Goal: Task Accomplishment & Management: Manage account settings

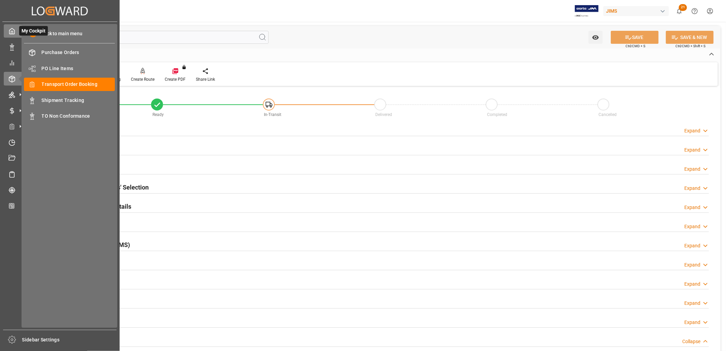
click at [15, 31] on icon at bounding box center [12, 31] width 7 height 7
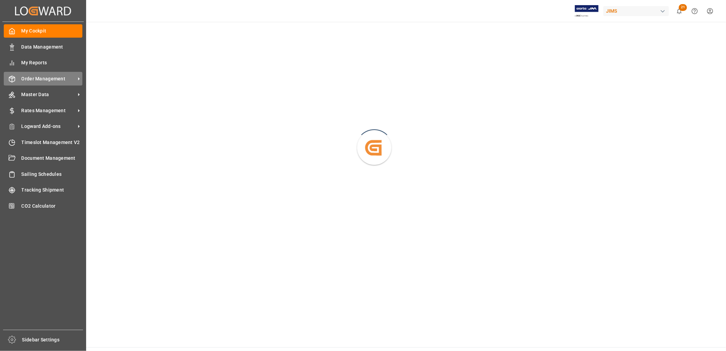
click at [55, 74] on div "Order Management Order Management" at bounding box center [43, 78] width 79 height 13
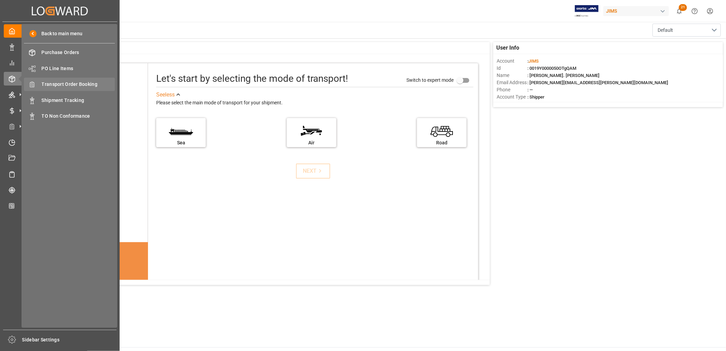
click at [83, 81] on span "Transport Order Booking" at bounding box center [79, 84] width 74 height 7
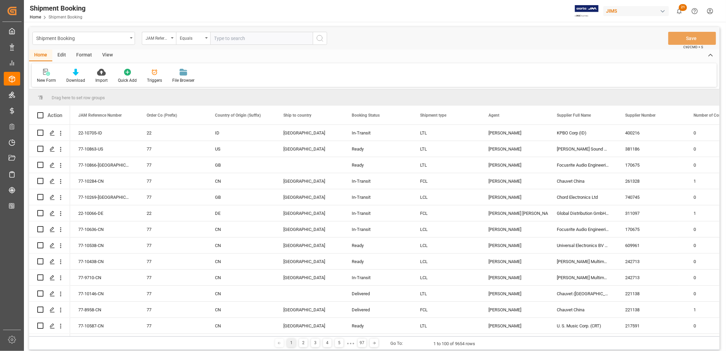
click at [216, 37] on input "text" at bounding box center [261, 38] width 103 height 13
type input "77-9925-CN"
click at [317, 37] on icon "search button" at bounding box center [320, 38] width 8 height 8
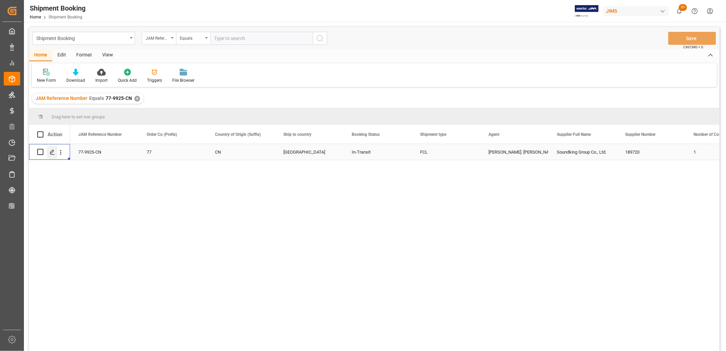
click at [51, 151] on icon "Press SPACE to select this row." at bounding box center [52, 151] width 5 height 5
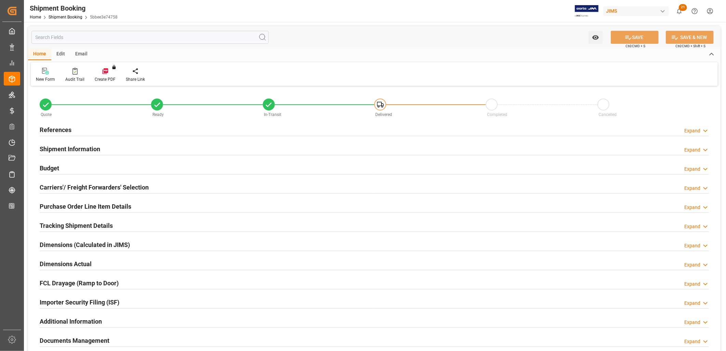
type input "05-08-2025"
type input "13-08-2025 00:00"
click at [65, 129] on h2 "References" at bounding box center [56, 129] width 32 height 9
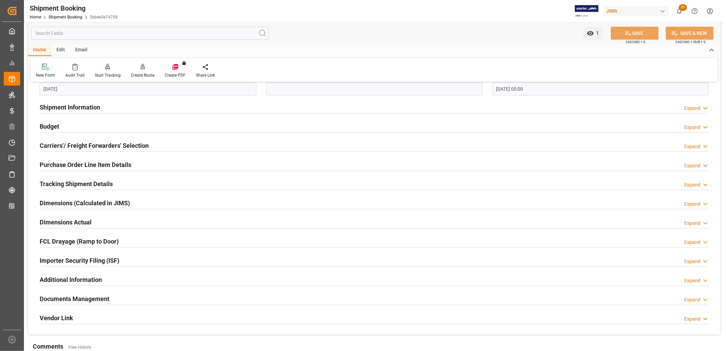
scroll to position [190, 0]
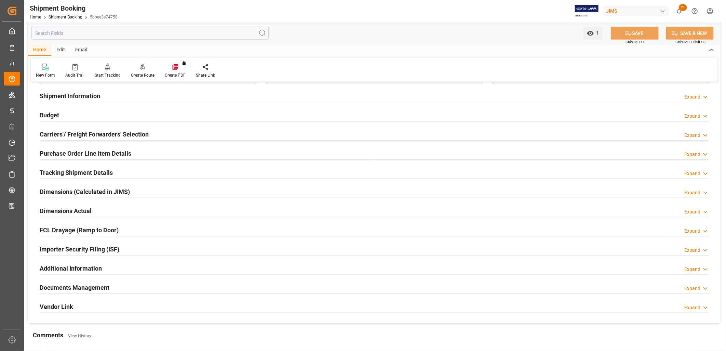
click at [86, 286] on h2 "Documents Management" at bounding box center [75, 287] width 70 height 9
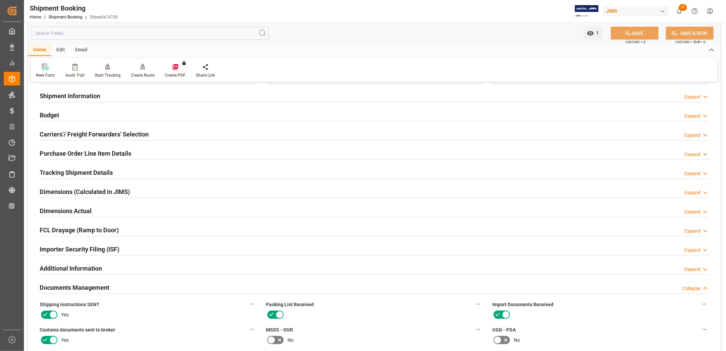
click at [113, 135] on h2 "Carriers'/ Freight Forwarders' Selection" at bounding box center [94, 134] width 109 height 9
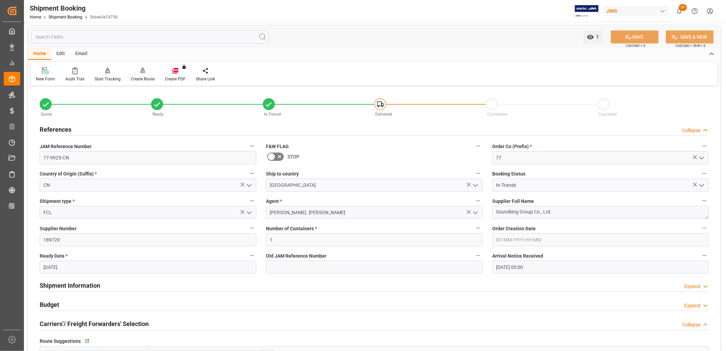
scroll to position [0, 0]
click at [45, 71] on icon at bounding box center [45, 71] width 7 height 7
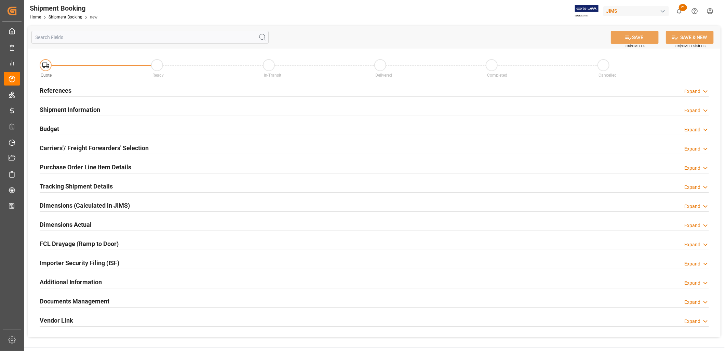
click at [62, 88] on h2 "References" at bounding box center [56, 90] width 32 height 9
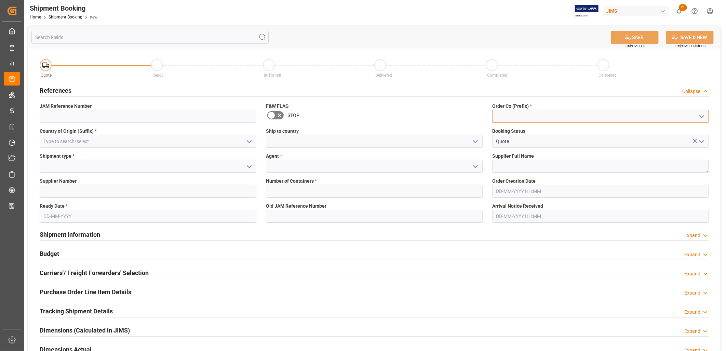
click at [505, 115] on input at bounding box center [600, 116] width 217 height 13
type input "C"
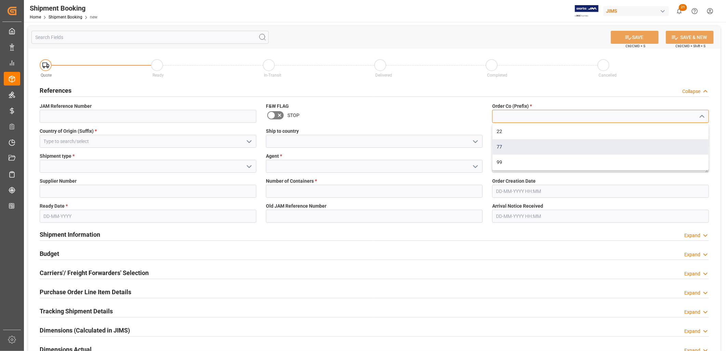
click at [496, 144] on div "77" at bounding box center [601, 146] width 216 height 15
type input "77"
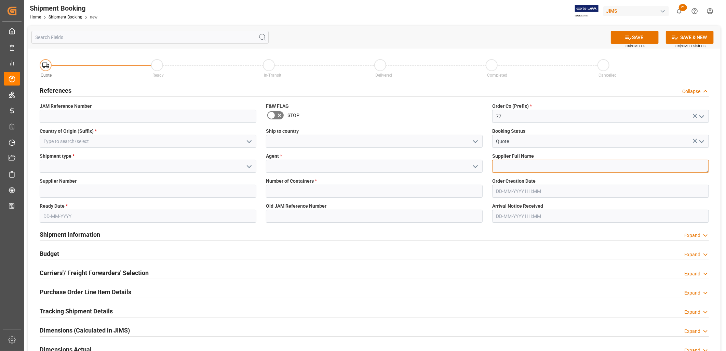
click at [501, 165] on textarea at bounding box center [600, 166] width 217 height 13
drag, startPoint x: 474, startPoint y: 141, endPoint x: 469, endPoint y: 143, distance: 5.8
click at [474, 141] on icon "open menu" at bounding box center [475, 141] width 8 height 8
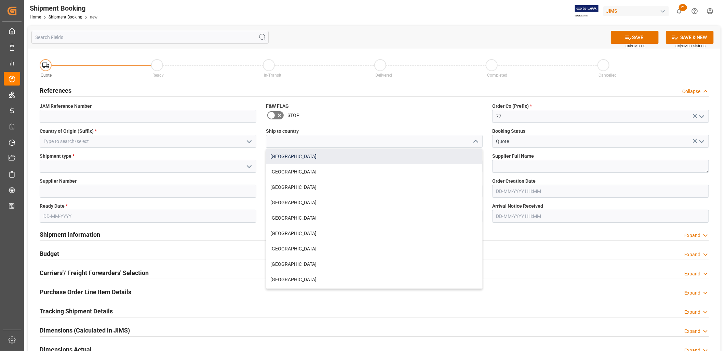
click at [282, 153] on div "[GEOGRAPHIC_DATA]" at bounding box center [374, 156] width 216 height 15
type input "[GEOGRAPHIC_DATA]"
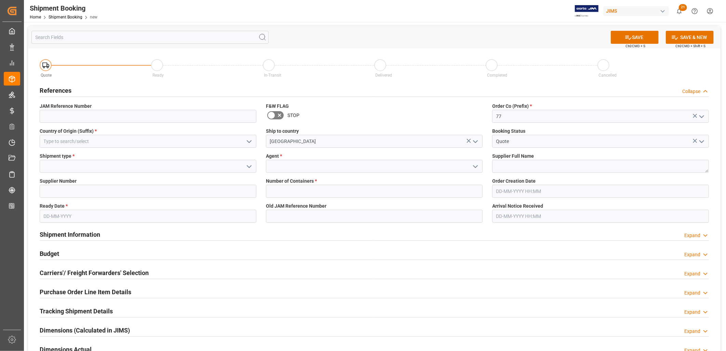
click at [250, 139] on icon "open menu" at bounding box center [249, 141] width 8 height 8
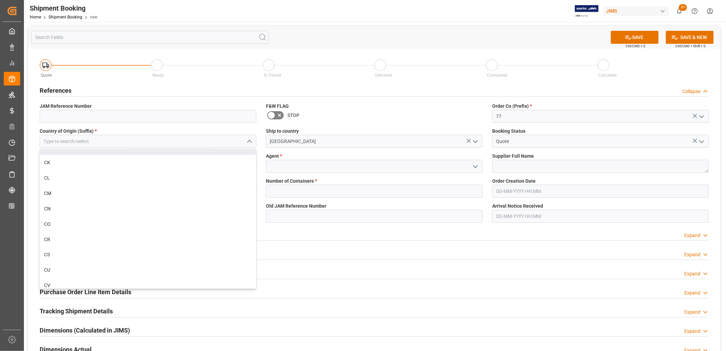
scroll to position [722, 0]
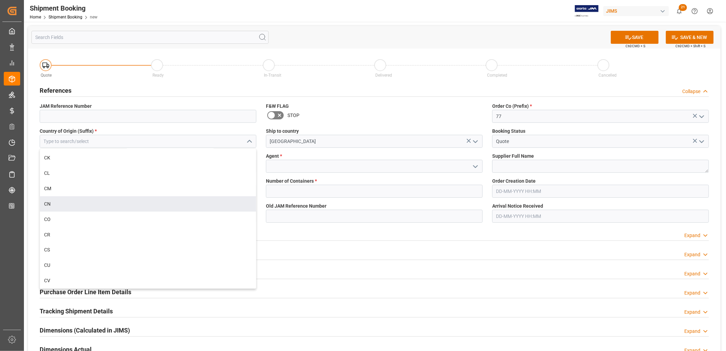
click at [48, 202] on div "CN" at bounding box center [148, 203] width 216 height 15
type input "CN"
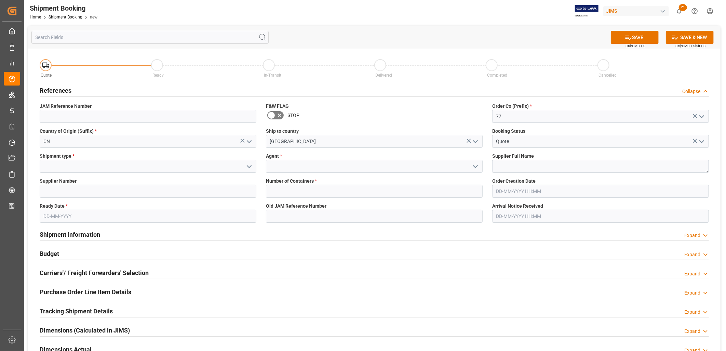
click at [248, 165] on icon "open menu" at bounding box center [249, 166] width 8 height 8
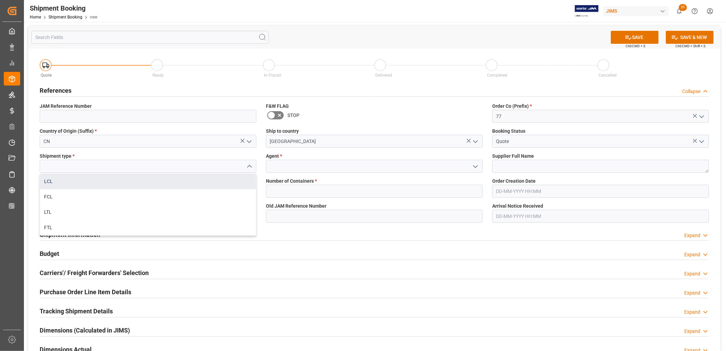
click at [43, 179] on div "LCL" at bounding box center [148, 181] width 216 height 15
type input "LCL"
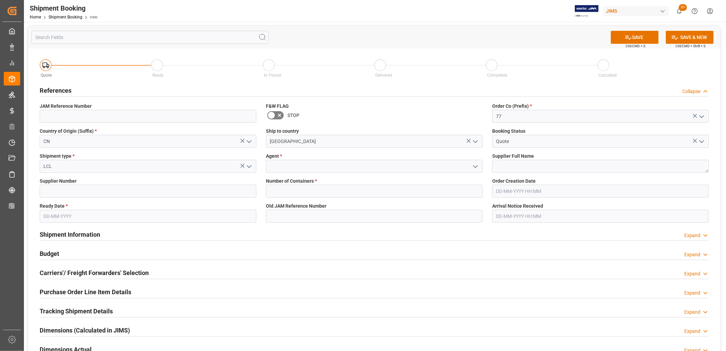
click at [476, 166] on icon "open menu" at bounding box center [475, 166] width 8 height 8
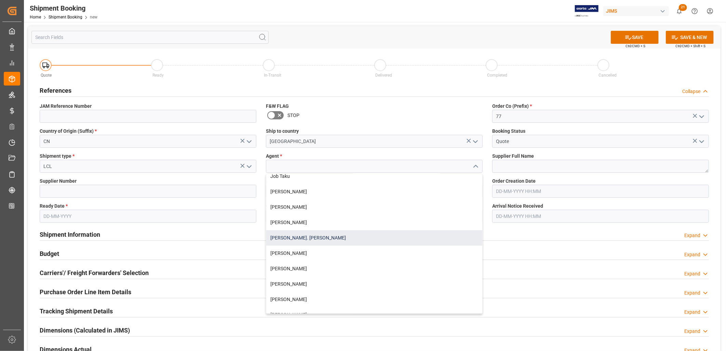
click at [298, 237] on div "[PERSON_NAME]. [PERSON_NAME]" at bounding box center [374, 237] width 216 height 15
type input "[PERSON_NAME]. [PERSON_NAME]"
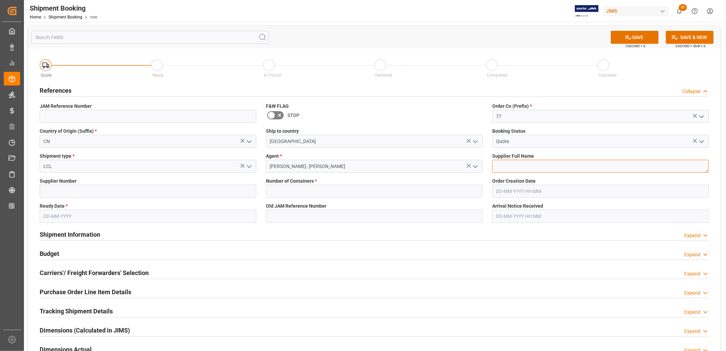
click at [495, 161] on textarea at bounding box center [600, 166] width 217 height 13
click at [497, 168] on textarea at bounding box center [600, 166] width 217 height 13
type textarea "Pearl Musical Instrument ([GEOGRAPHIC_DATA])"
click at [100, 192] on input at bounding box center [148, 191] width 217 height 13
type input "218042"
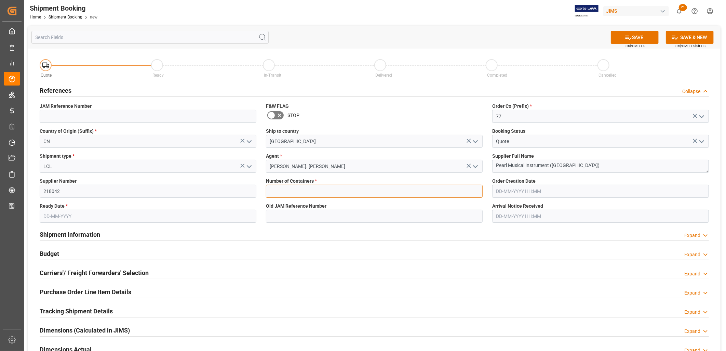
click at [291, 190] on input "text" at bounding box center [374, 191] width 217 height 13
type input "0"
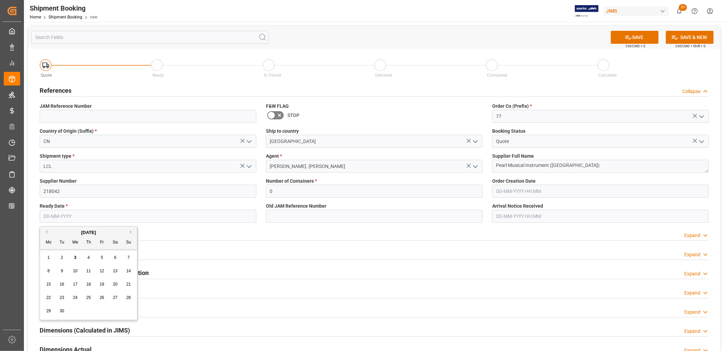
click at [52, 217] on input "text" at bounding box center [148, 216] width 217 height 13
click at [50, 253] on div "1" at bounding box center [48, 257] width 9 height 9
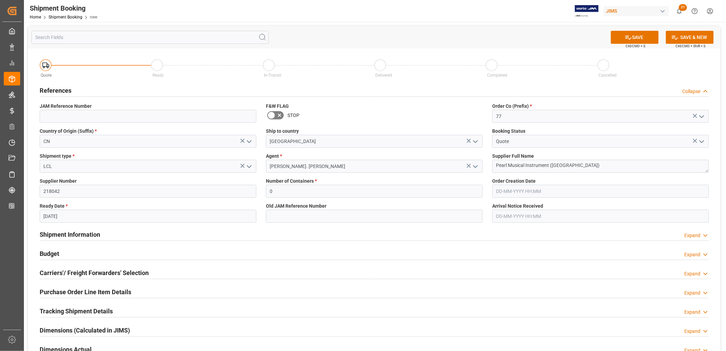
click at [69, 216] on input "01-09-2025" at bounding box center [148, 216] width 217 height 13
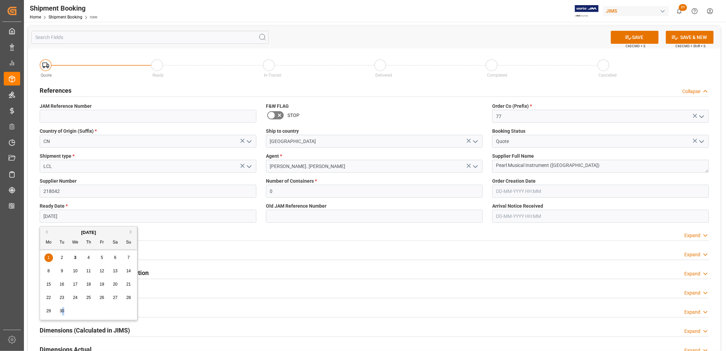
click at [62, 313] on div "30" at bounding box center [62, 311] width 9 height 8
type input "[DATE]"
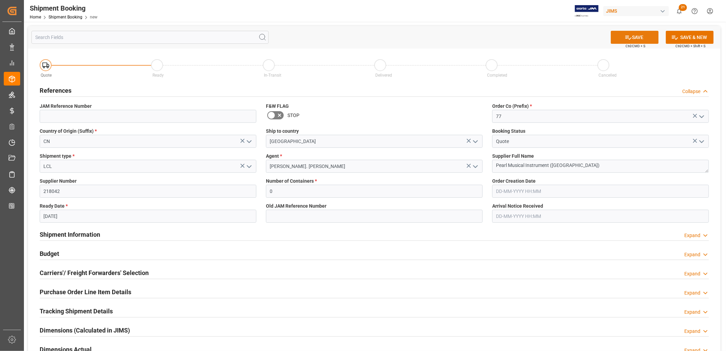
click at [637, 36] on button "SAVE" at bounding box center [635, 37] width 48 height 13
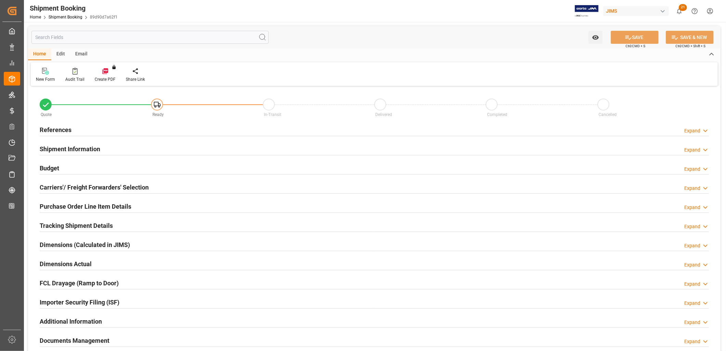
type input "0"
type input "[DATE]"
click at [56, 129] on h2 "References" at bounding box center [56, 129] width 32 height 9
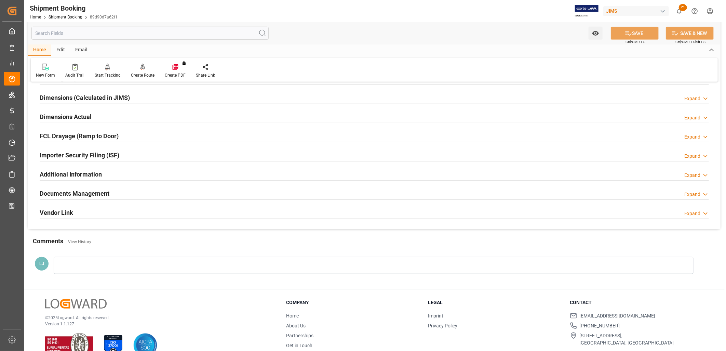
scroll to position [300, 0]
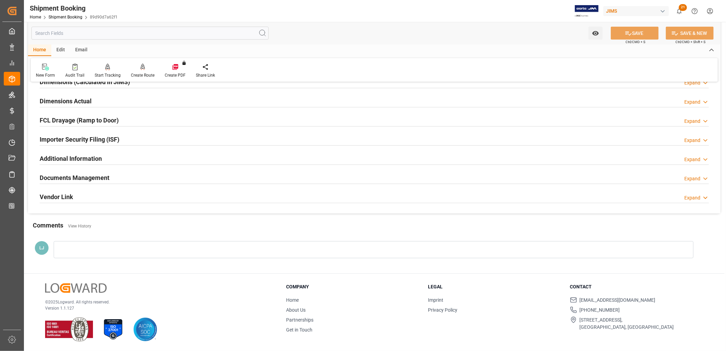
click at [69, 247] on div at bounding box center [374, 249] width 640 height 17
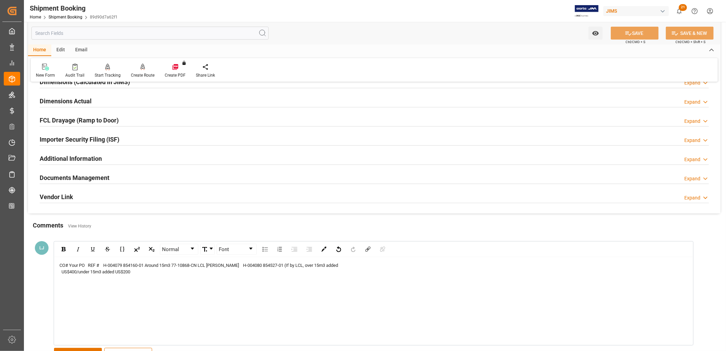
drag, startPoint x: 137, startPoint y: 272, endPoint x: 60, endPoint y: 264, distance: 77.7
click at [60, 264] on span "CO# Your PO REF # H-004079 854160-01 Around 15m3 77-10868-CN LCL Delmar H-00408…" at bounding box center [198, 269] width 279 height 12
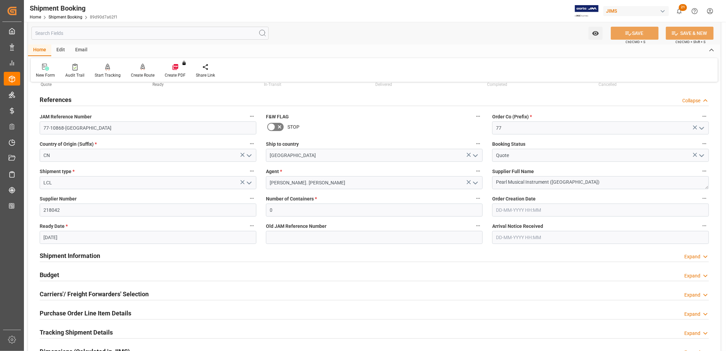
scroll to position [0, 0]
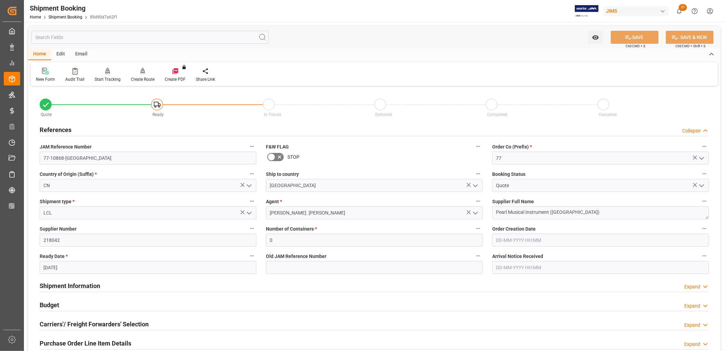
click at [46, 74] on icon at bounding box center [47, 73] width 4 height 4
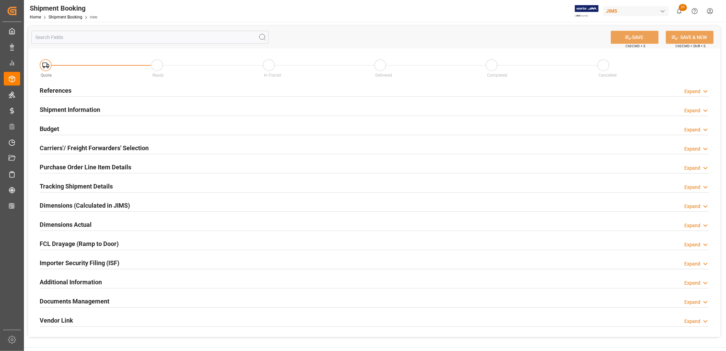
click at [70, 90] on h2 "References" at bounding box center [56, 90] width 32 height 9
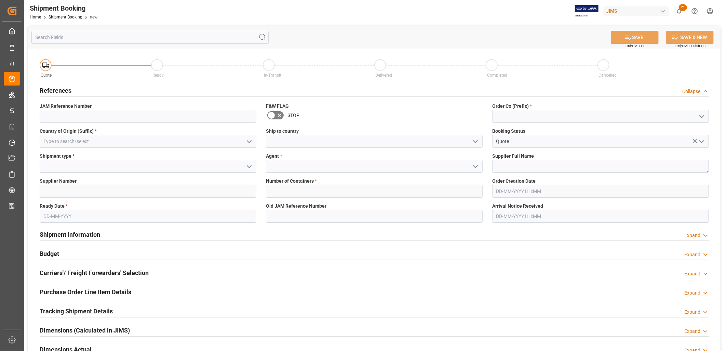
click at [702, 116] on icon "open menu" at bounding box center [702, 116] width 8 height 8
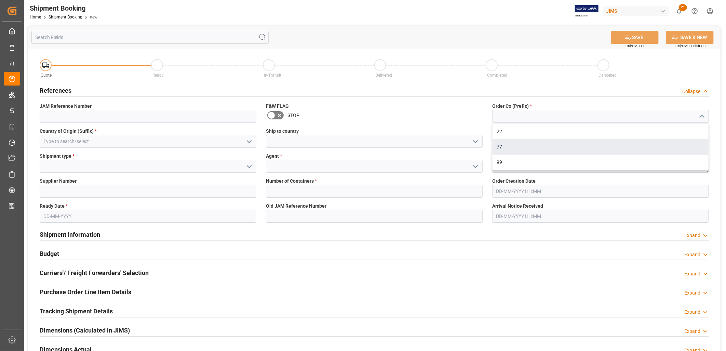
click at [502, 144] on div "77" at bounding box center [601, 146] width 216 height 15
type input "77"
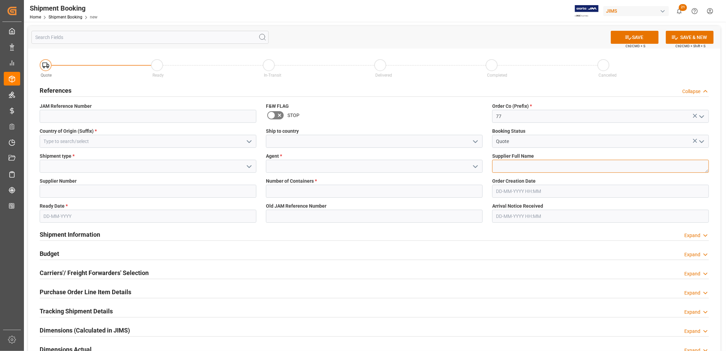
click at [496, 166] on textarea at bounding box center [600, 166] width 217 height 13
type textarea "Pearl Musical Inst [GEOGRAPHIC_DATA]"
click at [475, 166] on icon "open menu" at bounding box center [475, 166] width 8 height 8
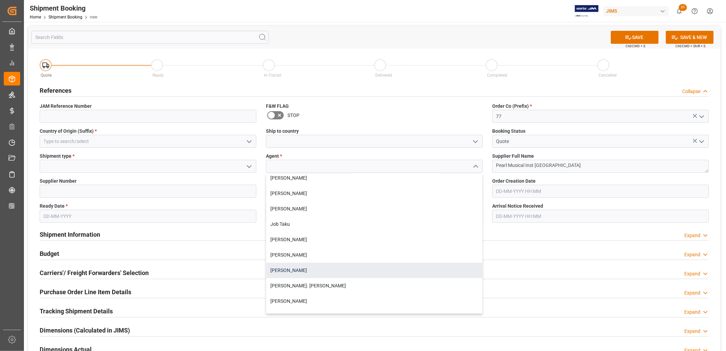
scroll to position [152, 0]
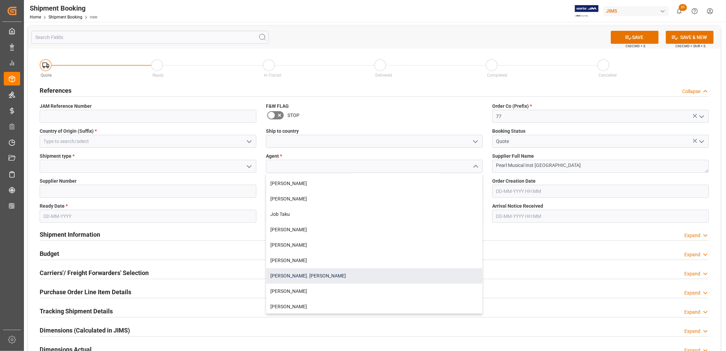
click at [296, 276] on div "[PERSON_NAME]. [PERSON_NAME]" at bounding box center [374, 275] width 216 height 15
type input "[PERSON_NAME]. [PERSON_NAME]"
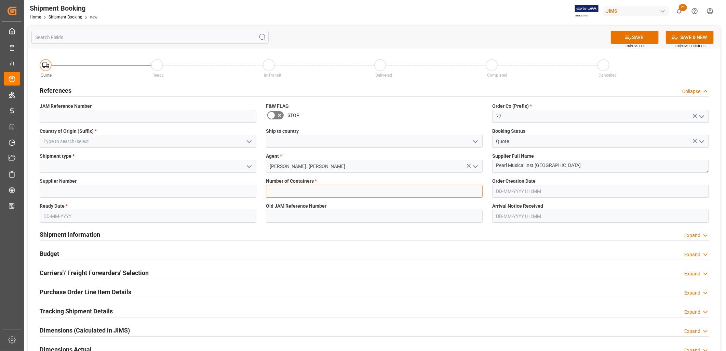
click at [274, 189] on input "text" at bounding box center [374, 191] width 217 height 13
type input "0"
type input "CN"
type input "[GEOGRAPHIC_DATA]"
type input "LCL"
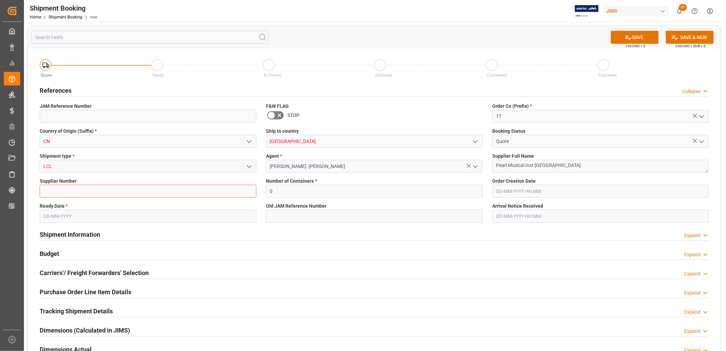
type input "218042"
type input "[DATE]"
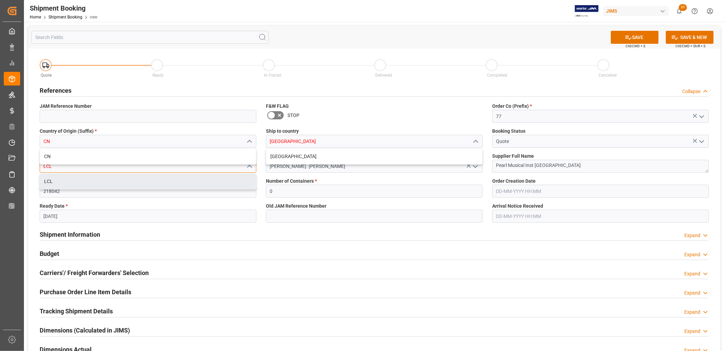
click at [49, 168] on input "LCL" at bounding box center [148, 166] width 217 height 13
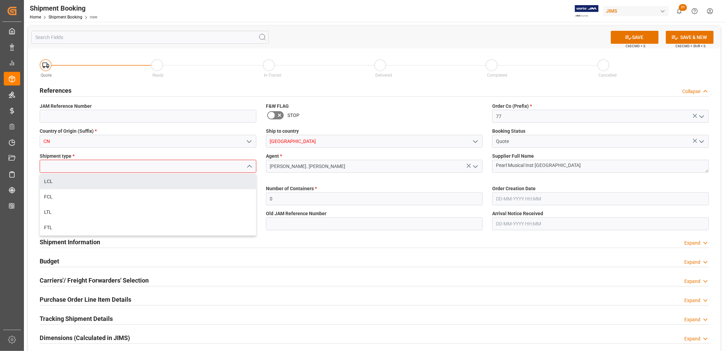
click at [139, 208] on div "Quote Ready In-Transit Delivered Completed Cancelled References Collapse JAM Re…" at bounding box center [374, 259] width 693 height 421
click at [49, 179] on div "LCL" at bounding box center [148, 181] width 216 height 15
type input "LCL"
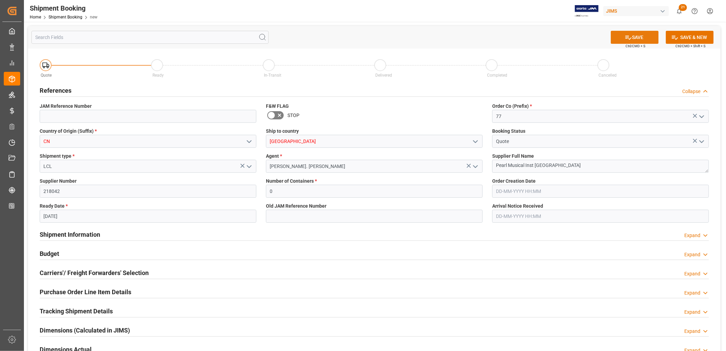
click at [641, 32] on button "SAVE" at bounding box center [635, 37] width 48 height 13
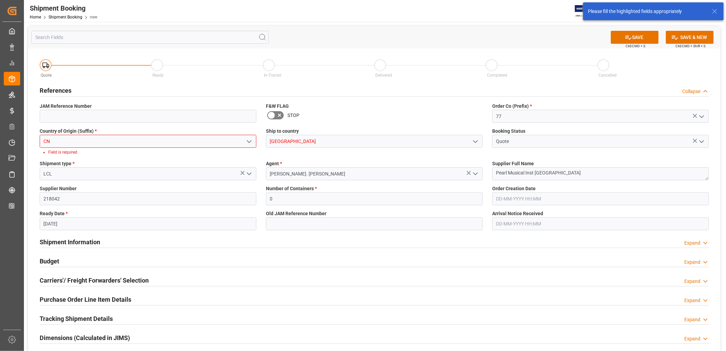
click at [64, 141] on input "CN" at bounding box center [148, 141] width 217 height 13
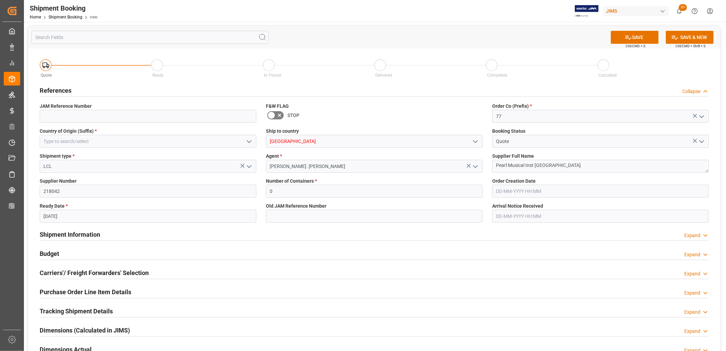
click at [250, 140] on icon "open menu" at bounding box center [249, 141] width 8 height 8
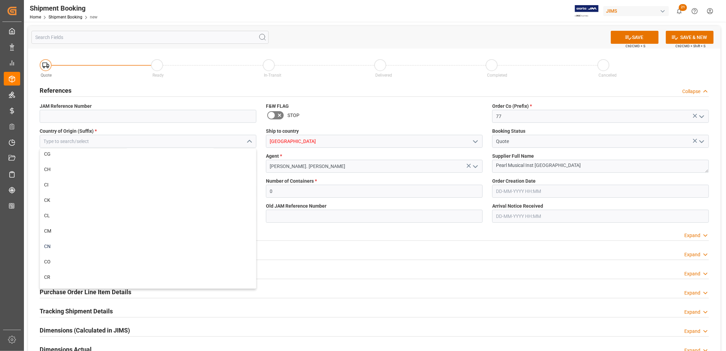
scroll to position [684, 0]
click at [44, 243] on div "CN" at bounding box center [148, 241] width 216 height 15
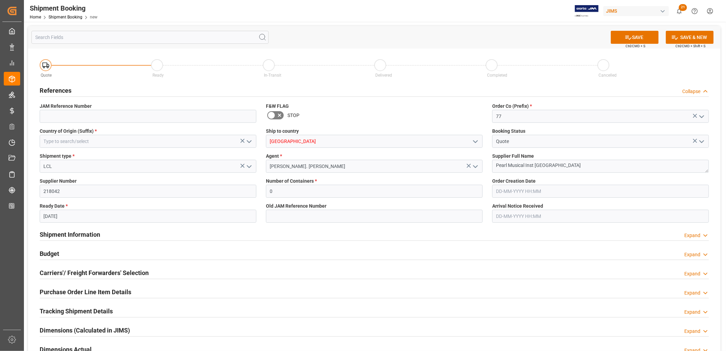
type input "CN"
click at [638, 38] on button "SAVE" at bounding box center [635, 37] width 48 height 13
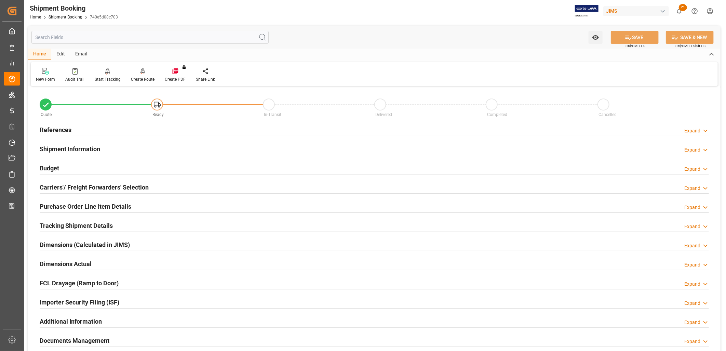
click at [62, 130] on h2 "References" at bounding box center [56, 129] width 32 height 9
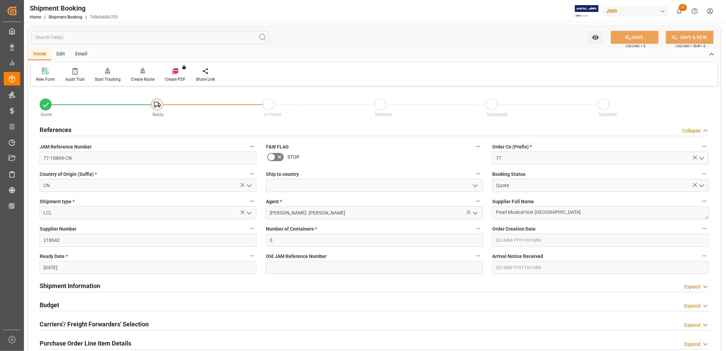
click at [476, 185] on icon "open menu" at bounding box center [475, 186] width 8 height 8
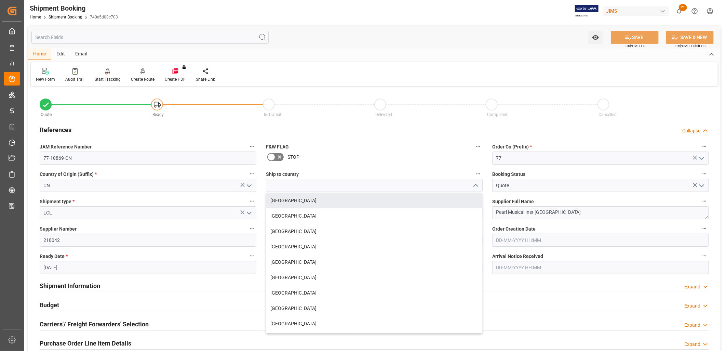
click at [279, 199] on div "[GEOGRAPHIC_DATA]" at bounding box center [374, 200] width 216 height 15
type input "[GEOGRAPHIC_DATA]"
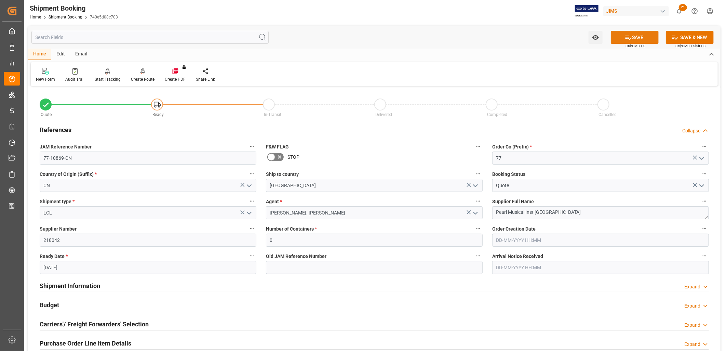
click at [635, 35] on button "SAVE" at bounding box center [635, 37] width 48 height 13
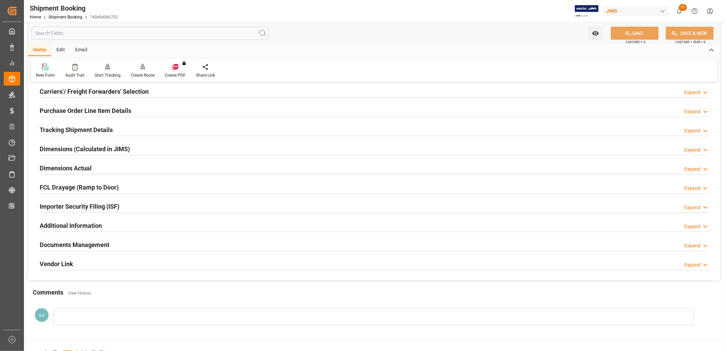
scroll to position [114, 0]
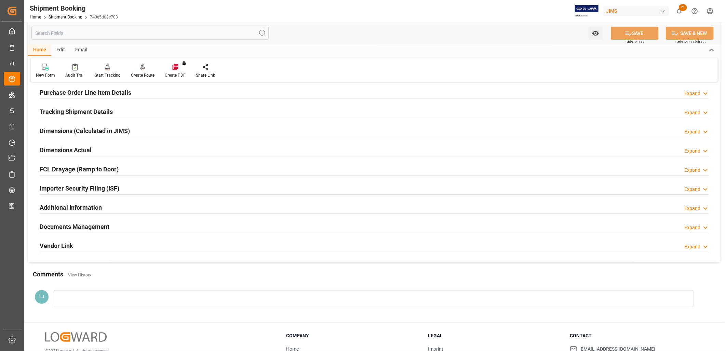
click at [95, 224] on h2 "Documents Management" at bounding box center [75, 226] width 70 height 9
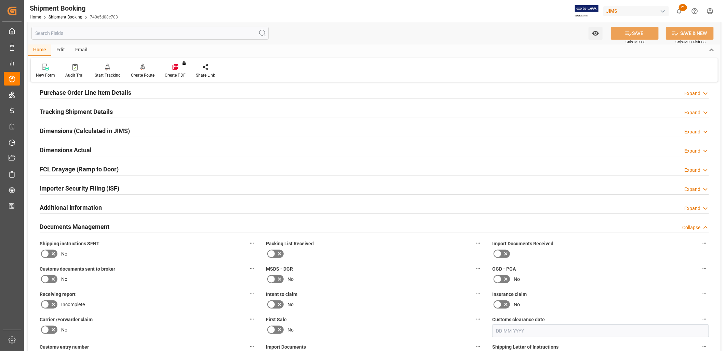
click at [272, 252] on icon at bounding box center [271, 254] width 8 height 8
click at [0, 0] on input "checkbox" at bounding box center [0, 0] width 0 height 0
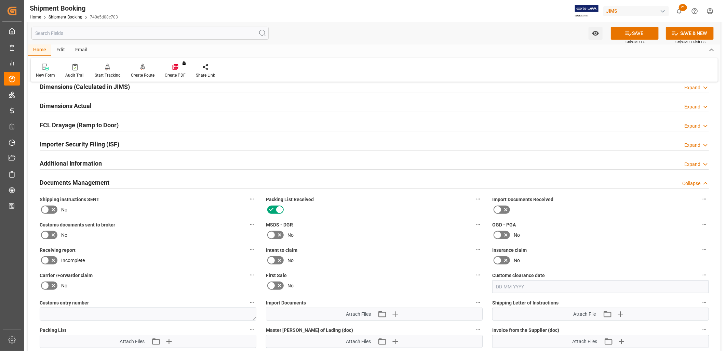
scroll to position [190, 0]
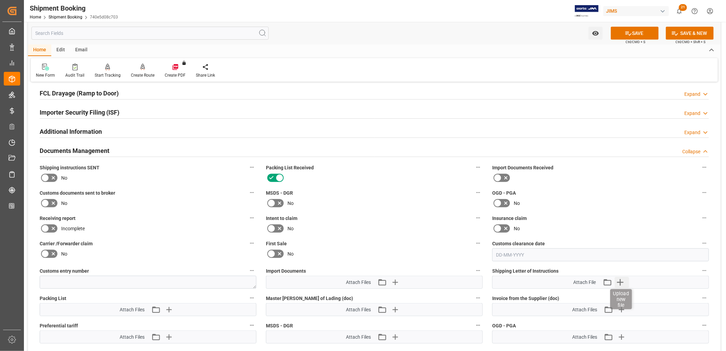
click at [621, 279] on icon "button" at bounding box center [620, 282] width 6 height 6
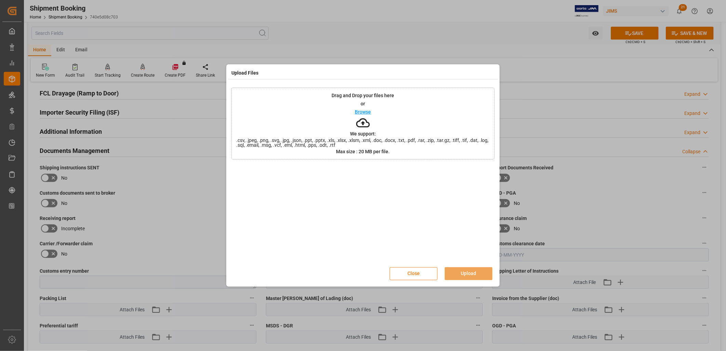
click at [415, 272] on button "Close" at bounding box center [414, 273] width 48 height 13
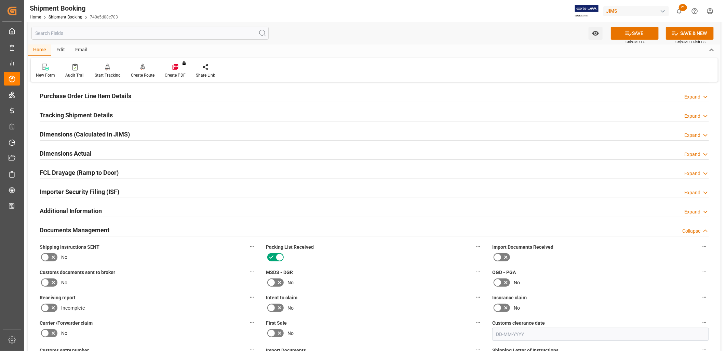
scroll to position [0, 0]
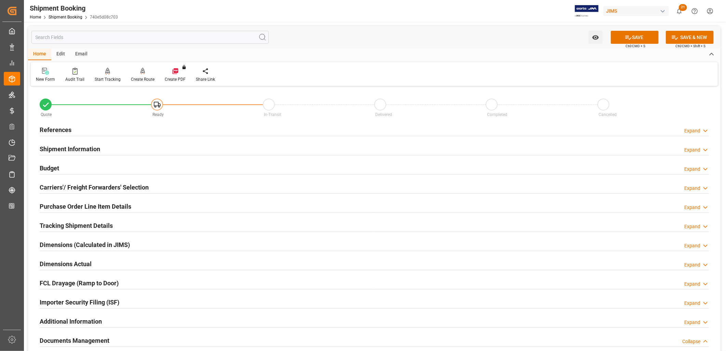
click at [63, 129] on h2 "References" at bounding box center [56, 129] width 32 height 9
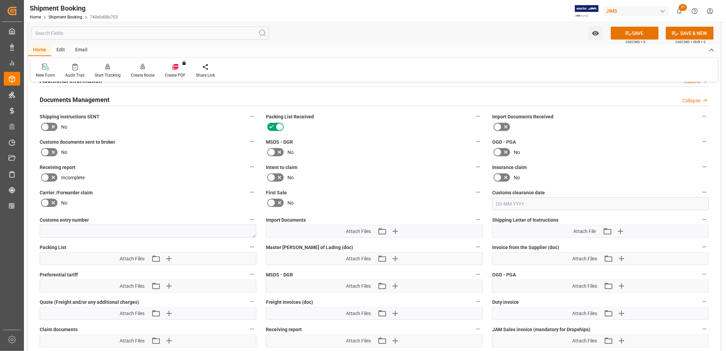
scroll to position [380, 0]
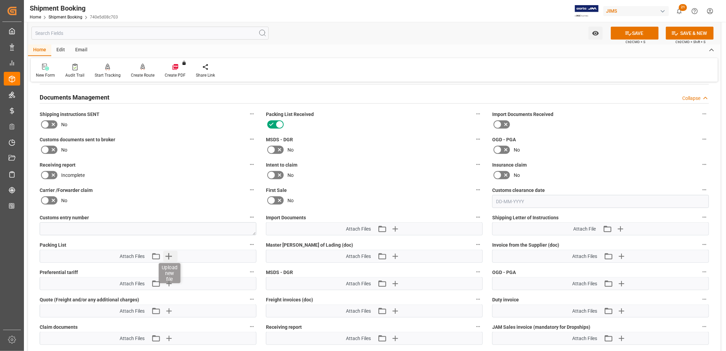
click at [168, 255] on icon "button" at bounding box center [168, 256] width 11 height 11
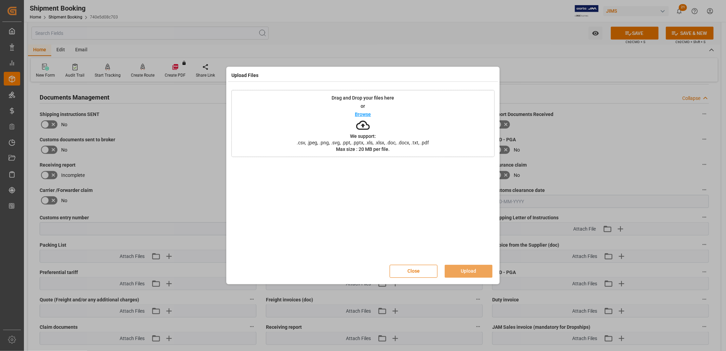
click at [369, 112] on p "Browse" at bounding box center [363, 114] width 16 height 5
click at [464, 269] on button "Upload" at bounding box center [469, 271] width 48 height 13
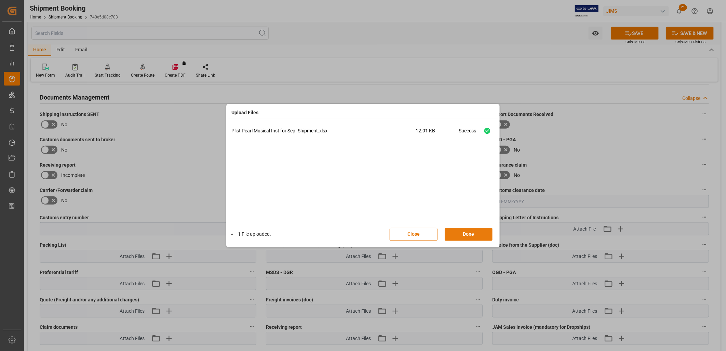
click at [470, 233] on button "Done" at bounding box center [469, 234] width 48 height 13
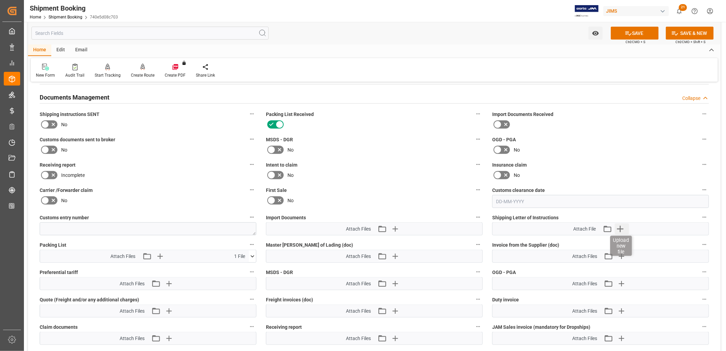
click at [622, 225] on icon "button" at bounding box center [620, 228] width 11 height 11
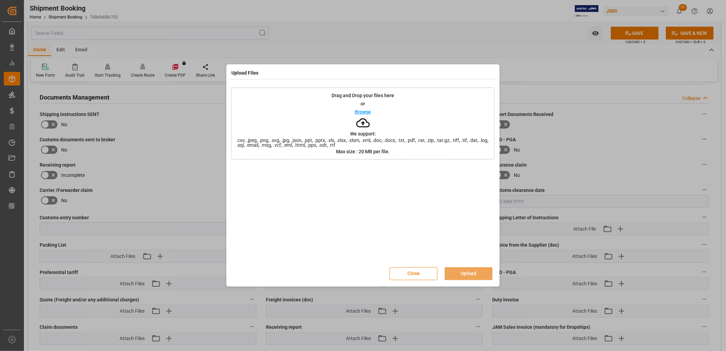
click at [415, 272] on button "Close" at bounding box center [414, 273] width 48 height 13
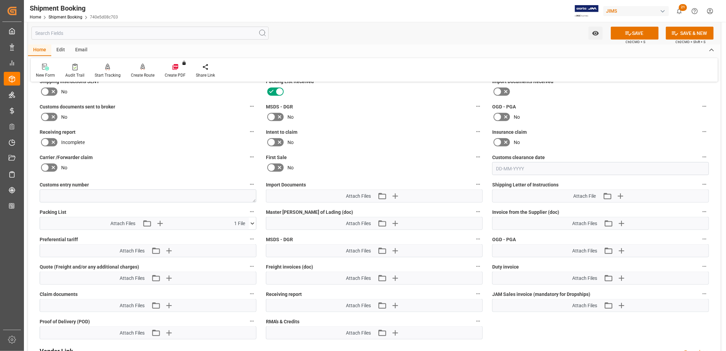
scroll to position [418, 0]
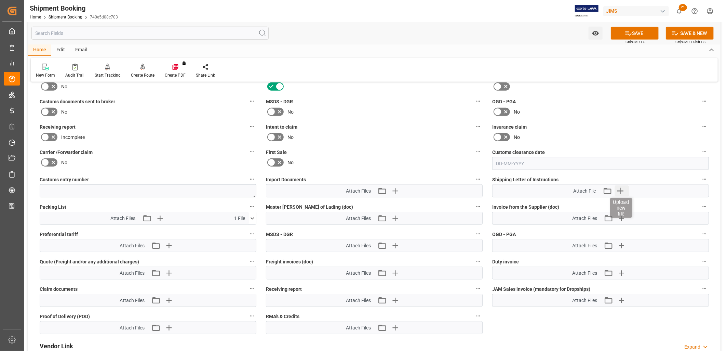
click at [621, 189] on icon "button" at bounding box center [620, 191] width 6 height 6
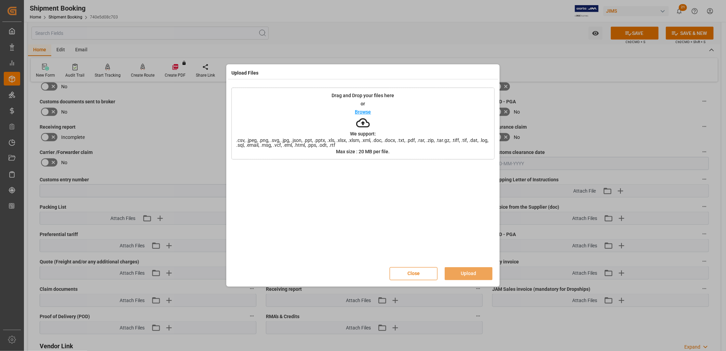
click at [363, 111] on p "Browse" at bounding box center [363, 111] width 16 height 5
click at [470, 271] on button "Upload" at bounding box center [469, 273] width 48 height 13
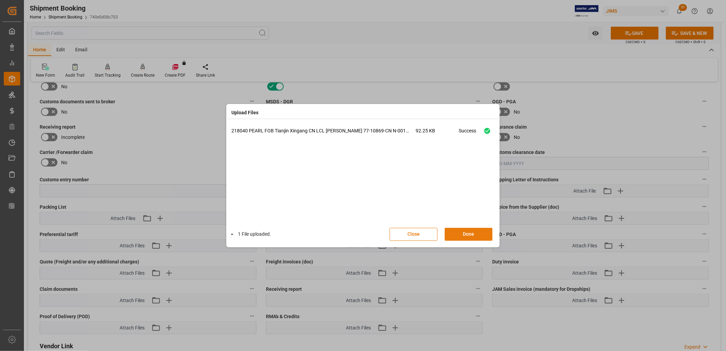
click at [478, 233] on button "Done" at bounding box center [469, 234] width 48 height 13
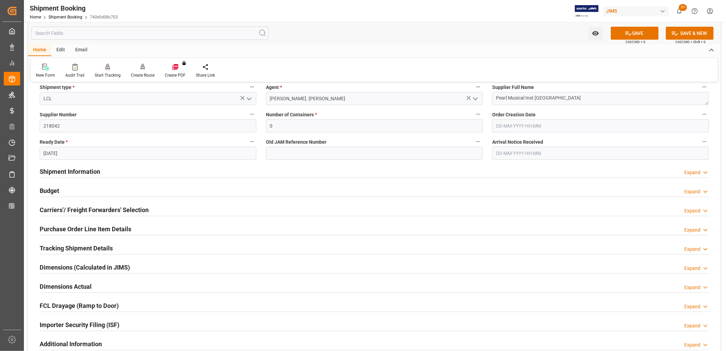
scroll to position [38, 0]
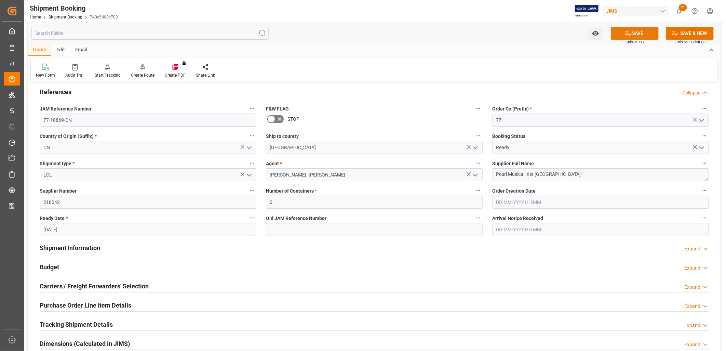
click at [638, 32] on button "SAVE" at bounding box center [635, 33] width 48 height 13
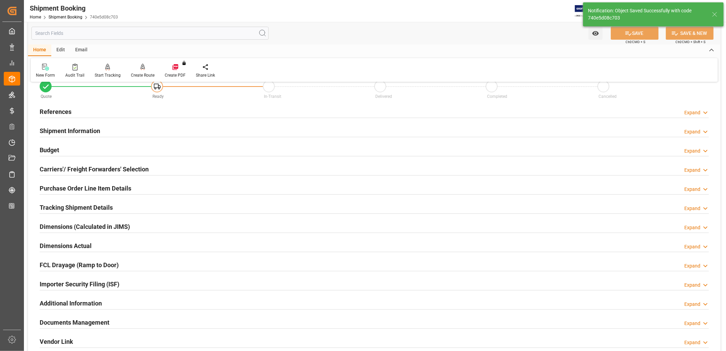
scroll to position [0, 0]
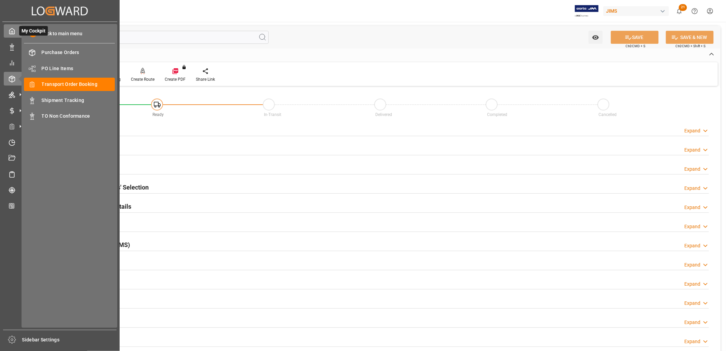
click at [12, 31] on polyline at bounding box center [12, 32] width 2 height 3
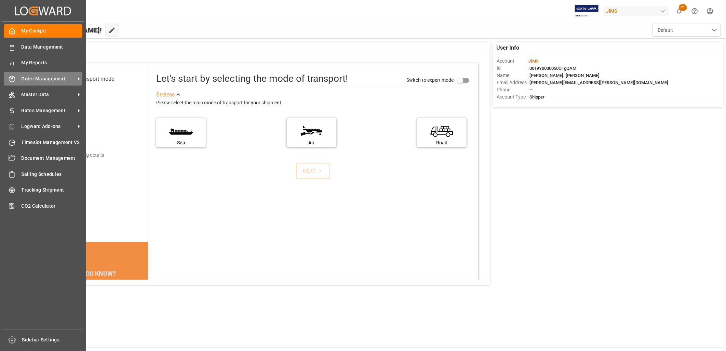
click at [53, 78] on span "Order Management" at bounding box center [49, 78] width 54 height 7
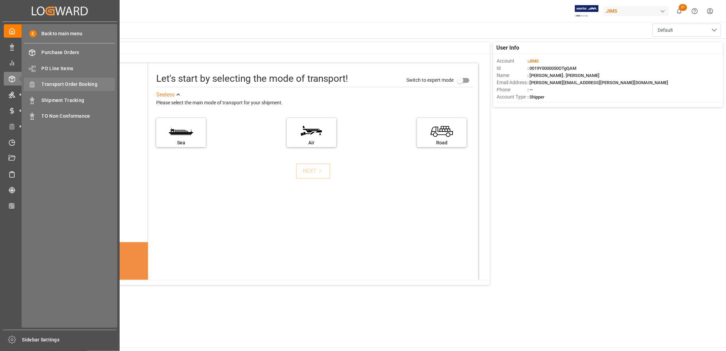
click at [72, 85] on span "Transport Order Booking" at bounding box center [79, 84] width 74 height 7
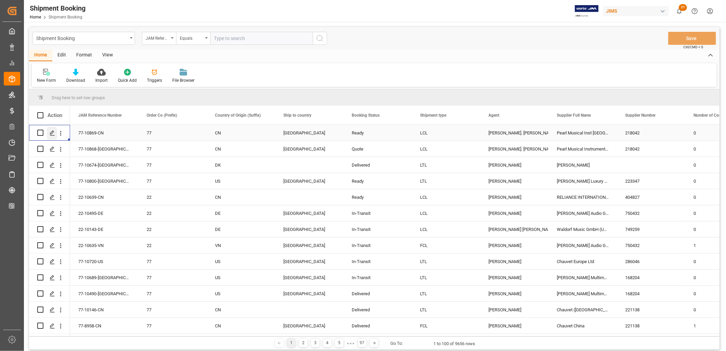
click at [52, 132] on icon "Press SPACE to select this row." at bounding box center [52, 132] width 5 height 5
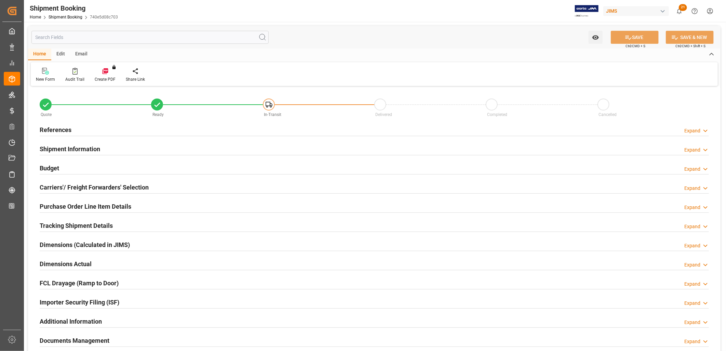
type input "0"
type input "[DATE]"
click at [66, 127] on h2 "References" at bounding box center [56, 129] width 32 height 9
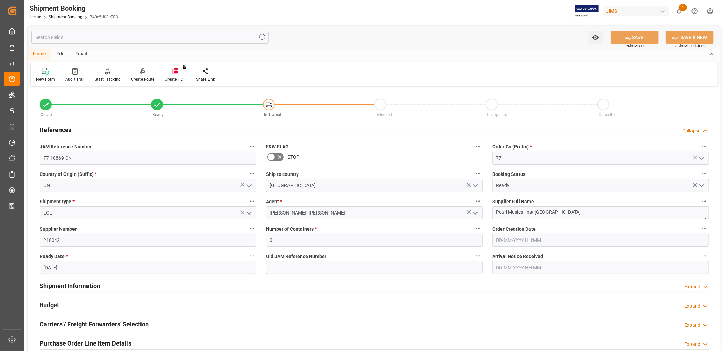
click at [703, 183] on icon "open menu" at bounding box center [702, 186] width 8 height 8
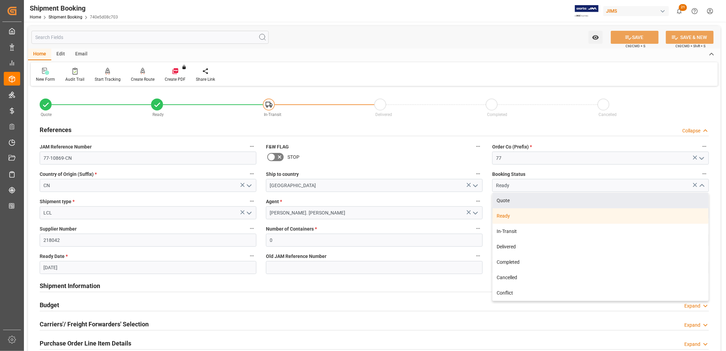
click at [509, 199] on div "Quote" at bounding box center [601, 200] width 216 height 15
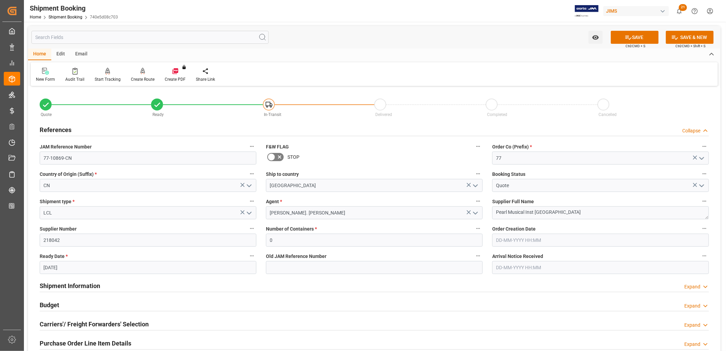
type input "Quote"
click at [633, 36] on button "SAVE" at bounding box center [635, 37] width 48 height 13
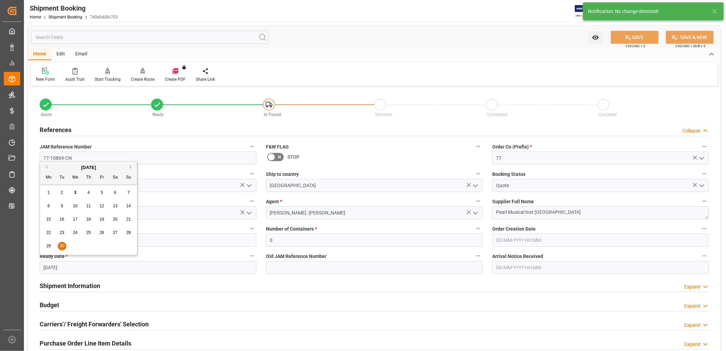
click at [84, 267] on input "[DATE]" at bounding box center [148, 267] width 217 height 13
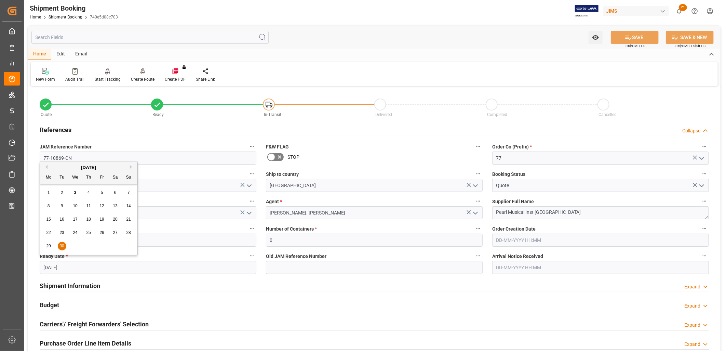
click at [131, 168] on button "Next Month" at bounding box center [132, 167] width 4 height 4
click at [75, 192] on span "1" at bounding box center [75, 192] width 2 height 5
type input "[DATE]"
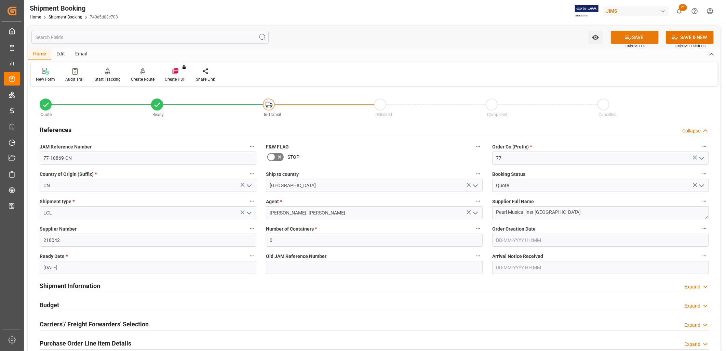
click at [645, 39] on button "SAVE" at bounding box center [635, 37] width 48 height 13
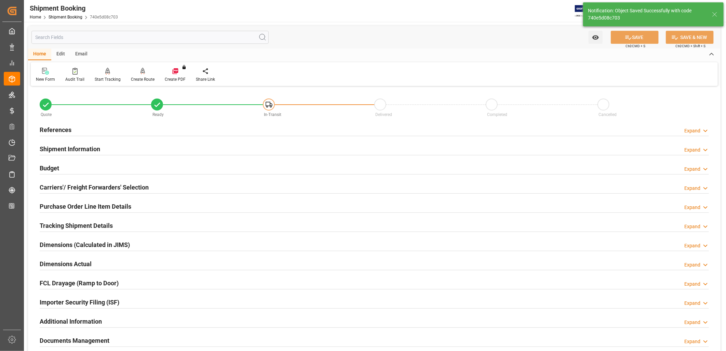
click at [66, 129] on h2 "References" at bounding box center [56, 129] width 32 height 9
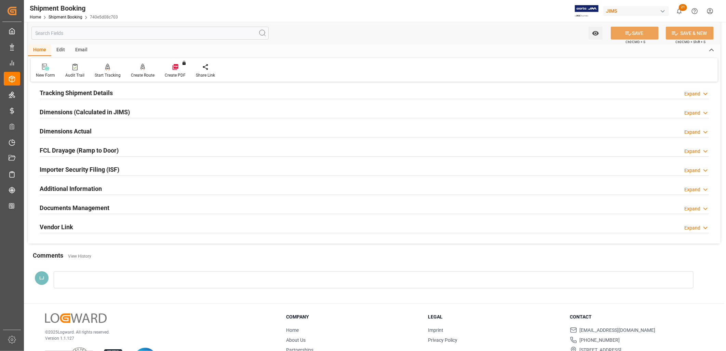
scroll to position [224, 0]
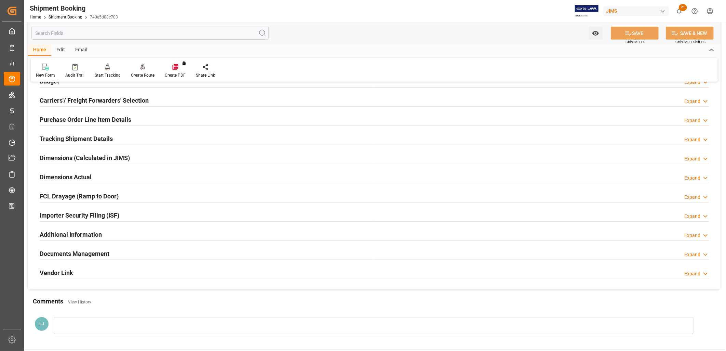
click at [84, 255] on h2 "Documents Management" at bounding box center [75, 253] width 70 height 9
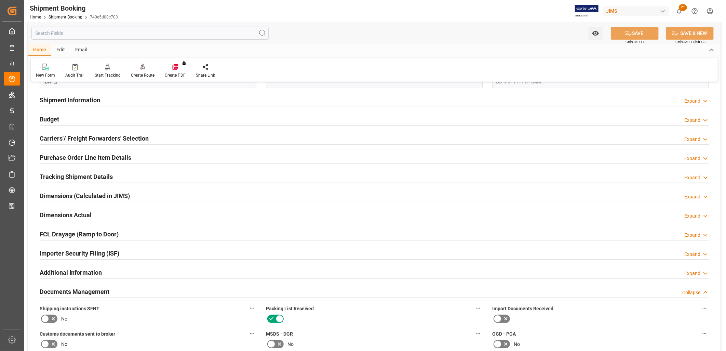
scroll to position [0, 0]
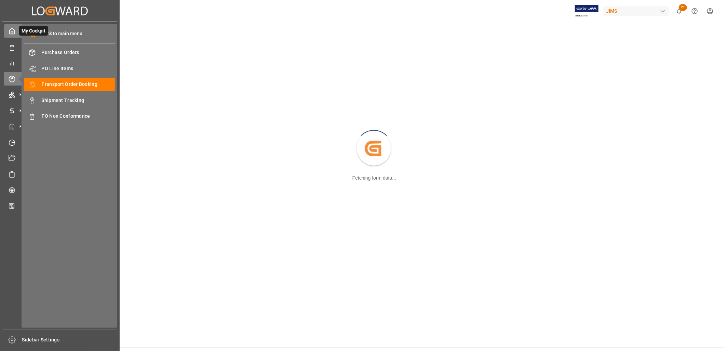
click at [14, 32] on icon at bounding box center [12, 31] width 5 height 6
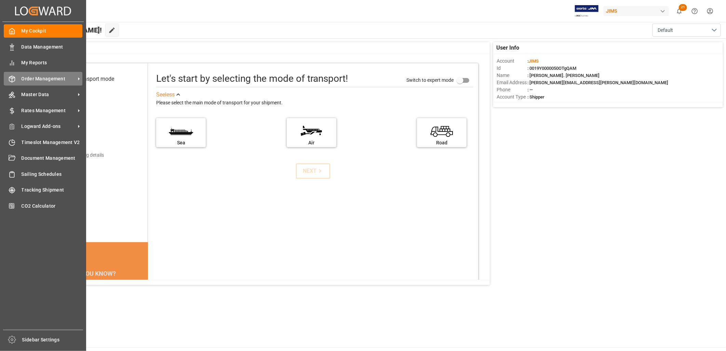
click at [57, 79] on span "Order Management" at bounding box center [49, 78] width 54 height 7
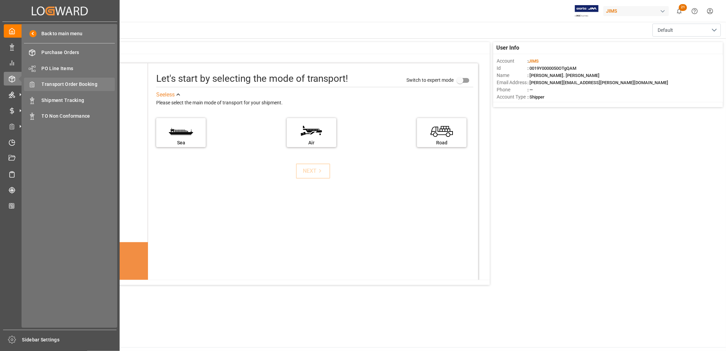
click at [77, 84] on span "Transport Order Booking" at bounding box center [79, 84] width 74 height 7
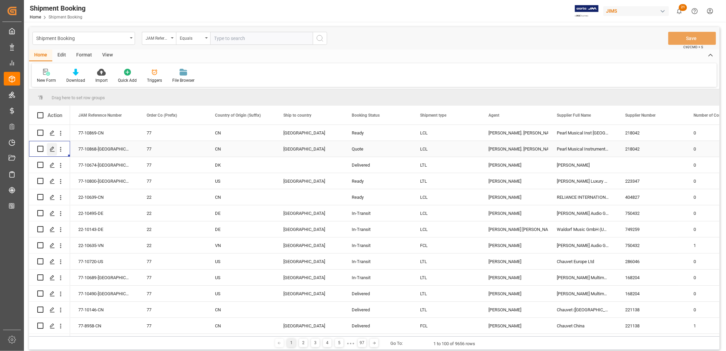
click at [53, 148] on polygon "Press SPACE to select this row." at bounding box center [51, 148] width 3 height 3
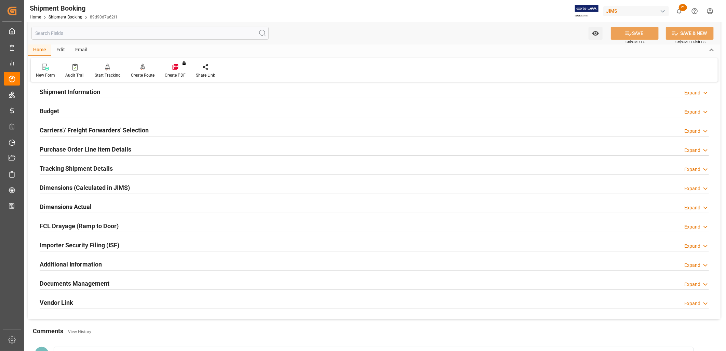
scroll to position [163, 0]
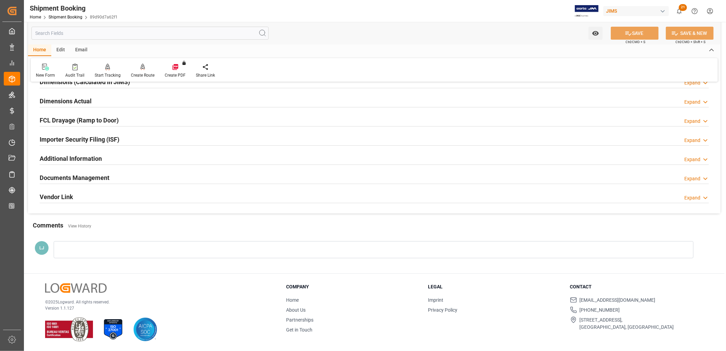
click at [85, 176] on h2 "Documents Management" at bounding box center [75, 177] width 70 height 9
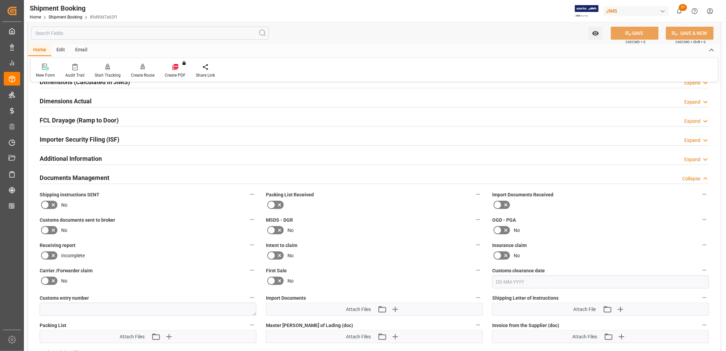
click at [43, 202] on icon at bounding box center [45, 205] width 8 height 8
click at [0, 0] on input "checkbox" at bounding box center [0, 0] width 0 height 0
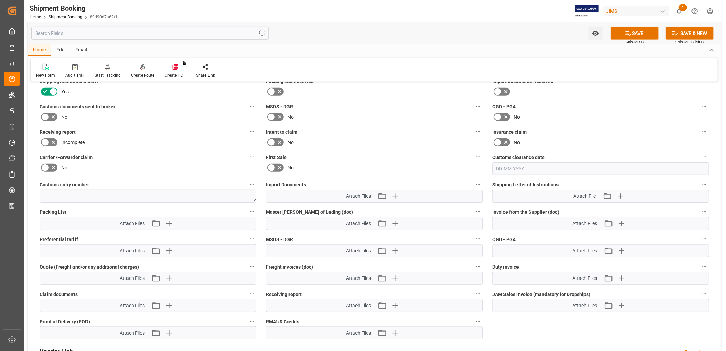
scroll to position [277, 0]
click at [169, 219] on icon "button" at bounding box center [168, 222] width 6 height 6
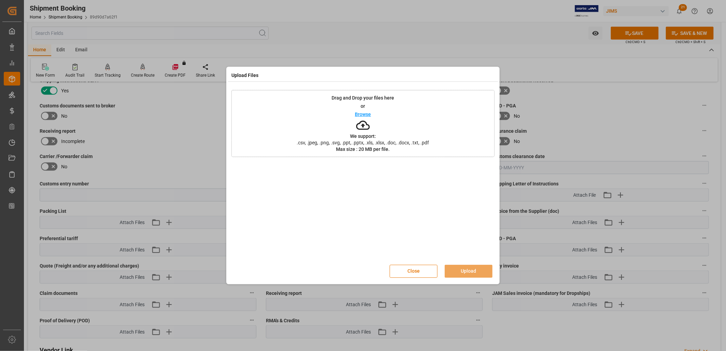
click at [367, 113] on p "Browse" at bounding box center [363, 114] width 16 height 5
click at [469, 270] on button "Upload" at bounding box center [469, 271] width 48 height 13
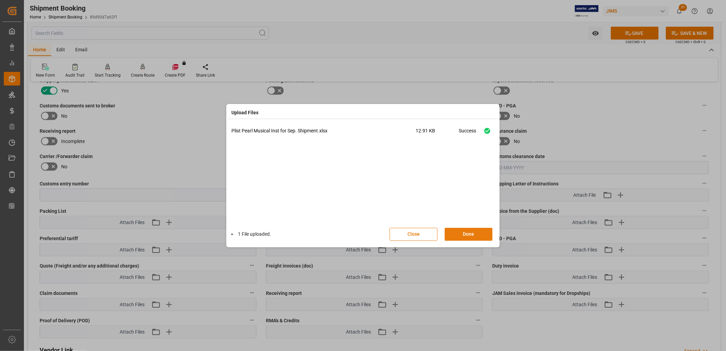
click at [469, 234] on button "Done" at bounding box center [469, 234] width 48 height 13
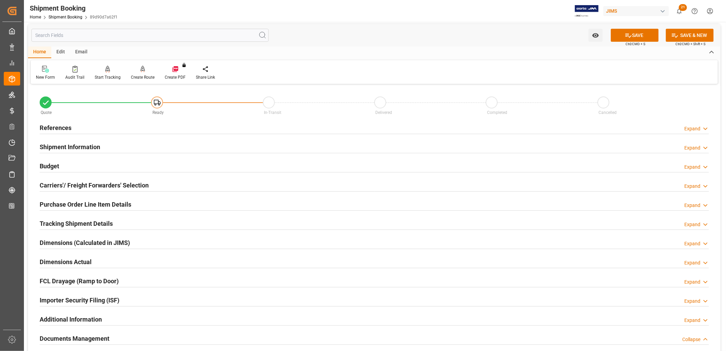
scroll to position [0, 0]
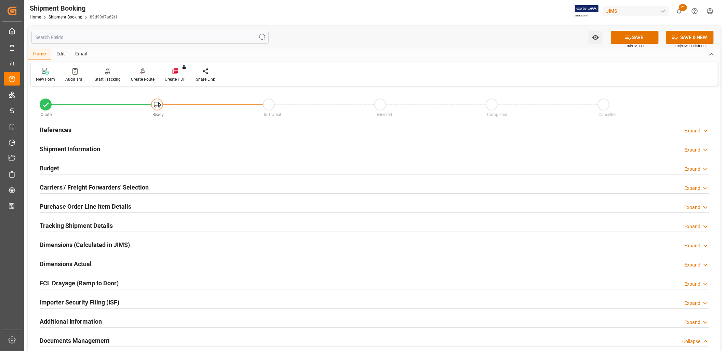
click at [66, 131] on h2 "References" at bounding box center [56, 129] width 32 height 9
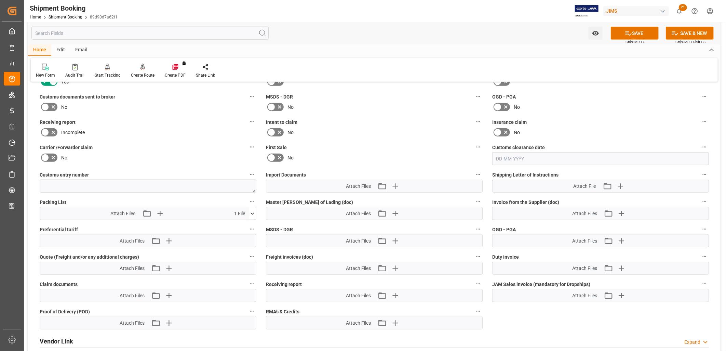
scroll to position [456, 0]
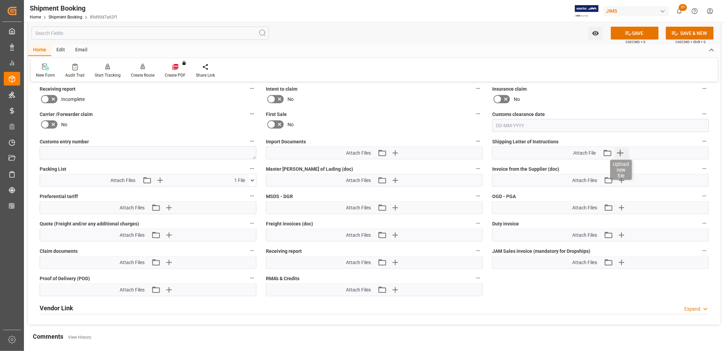
click at [620, 150] on icon "button" at bounding box center [620, 153] width 6 height 6
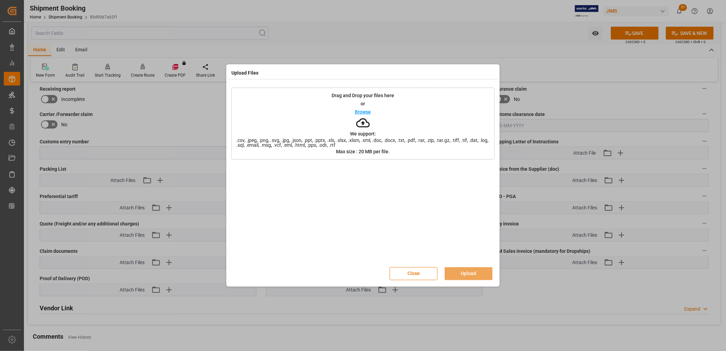
click at [367, 112] on p "Browse" at bounding box center [363, 111] width 16 height 5
click at [464, 275] on button "Upload" at bounding box center [469, 273] width 48 height 13
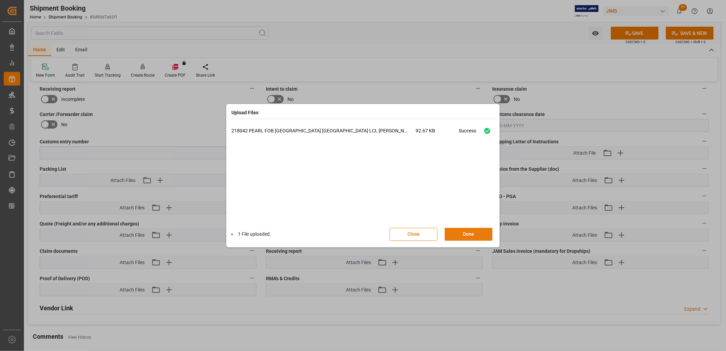
click at [473, 232] on button "Done" at bounding box center [469, 234] width 48 height 13
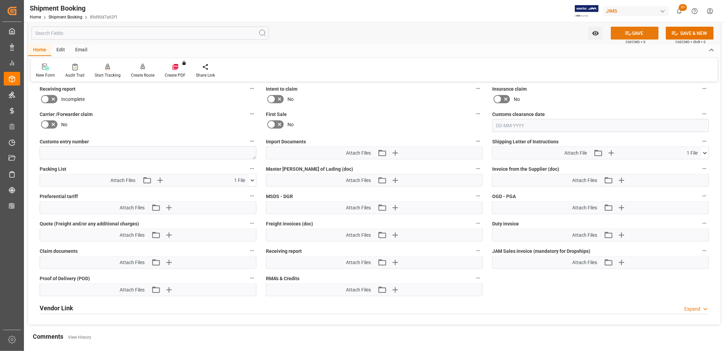
click at [644, 30] on button "SAVE" at bounding box center [635, 33] width 48 height 13
